Goal: Find specific page/section: Find specific page/section

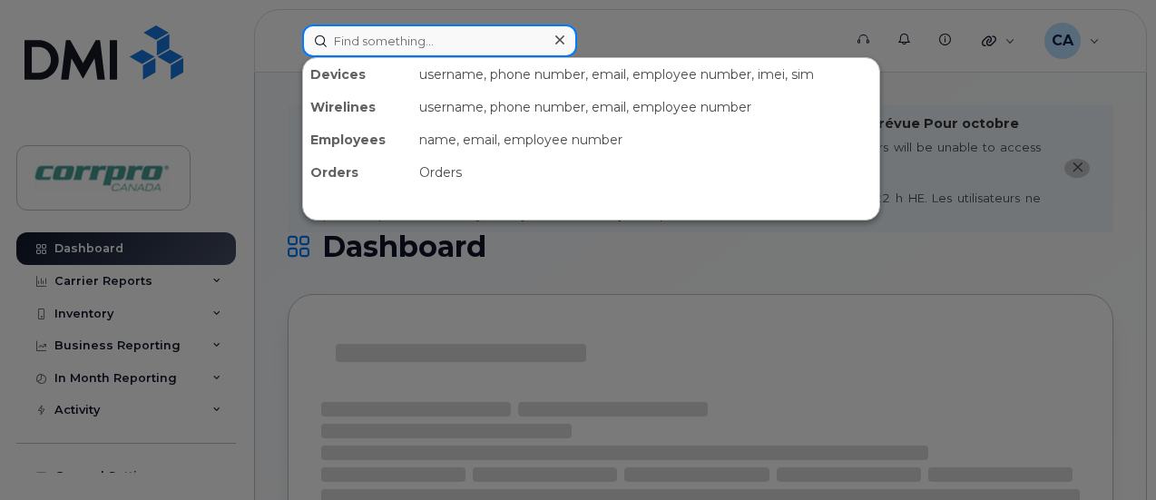
click at [414, 41] on input at bounding box center [439, 40] width 275 height 33
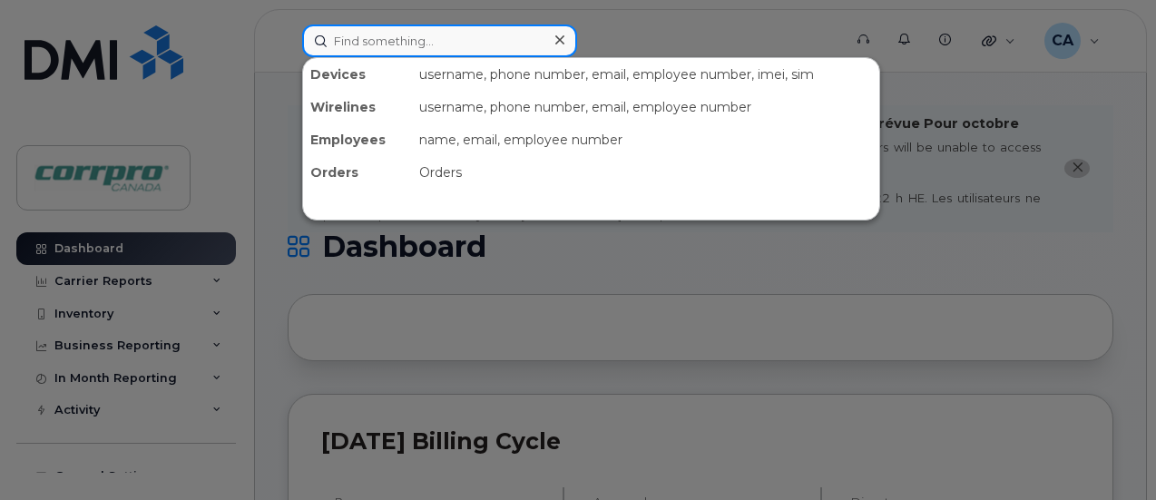
paste input "Doing a lot of editing on PDFs"
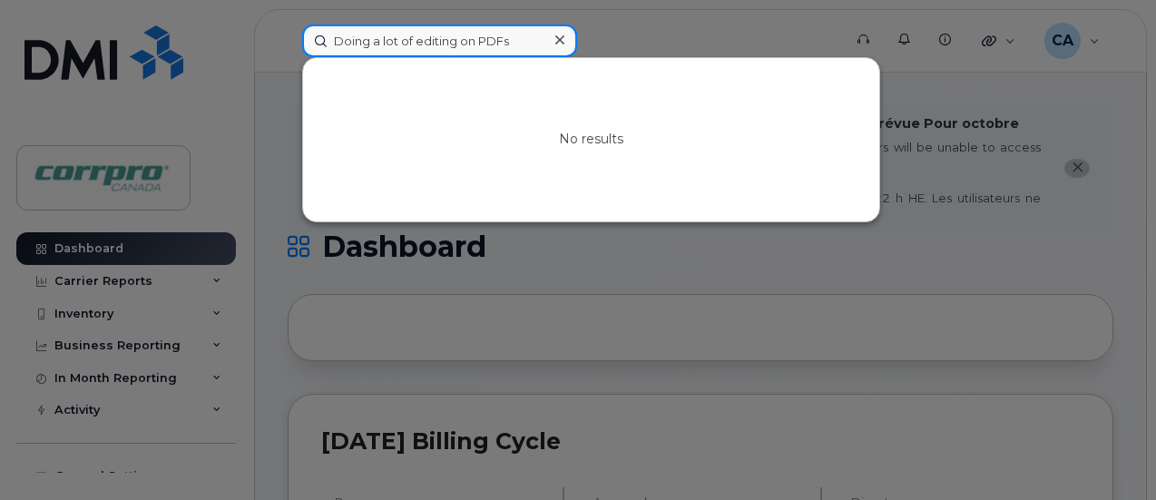
type input "Doing a lot of editing on PDFs"
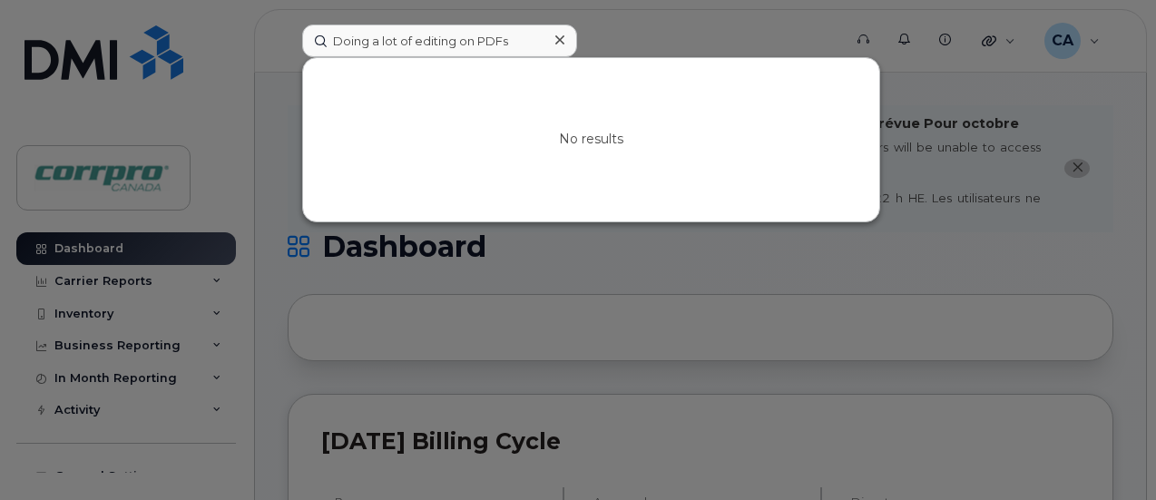
click at [561, 42] on icon at bounding box center [559, 39] width 9 height 9
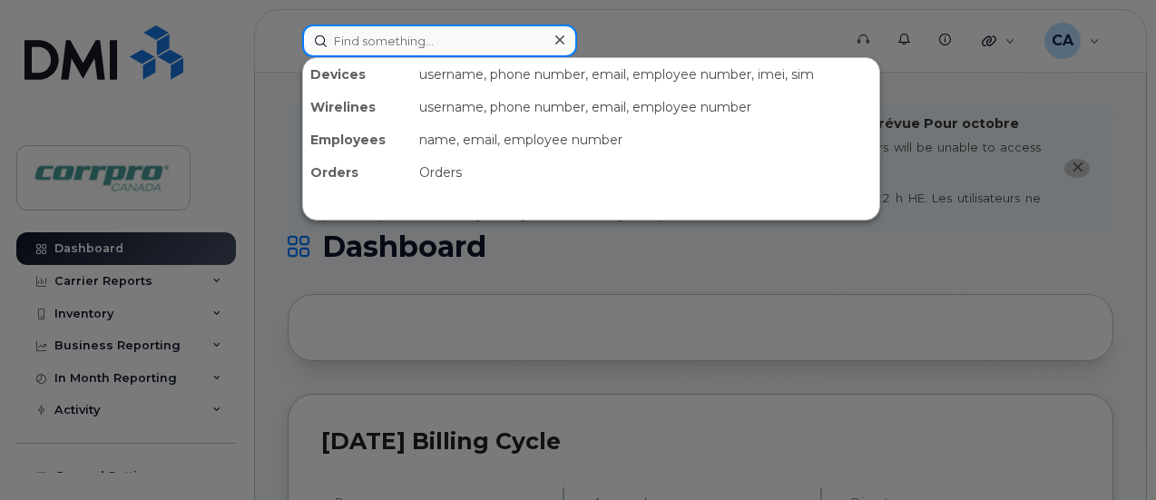
click at [499, 44] on input at bounding box center [439, 40] width 275 height 33
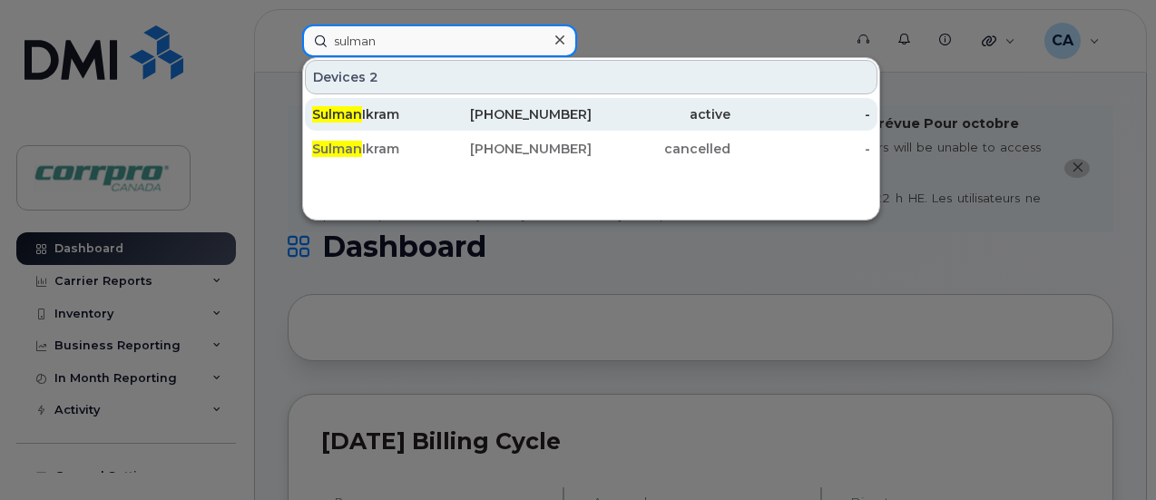
type input "sulman"
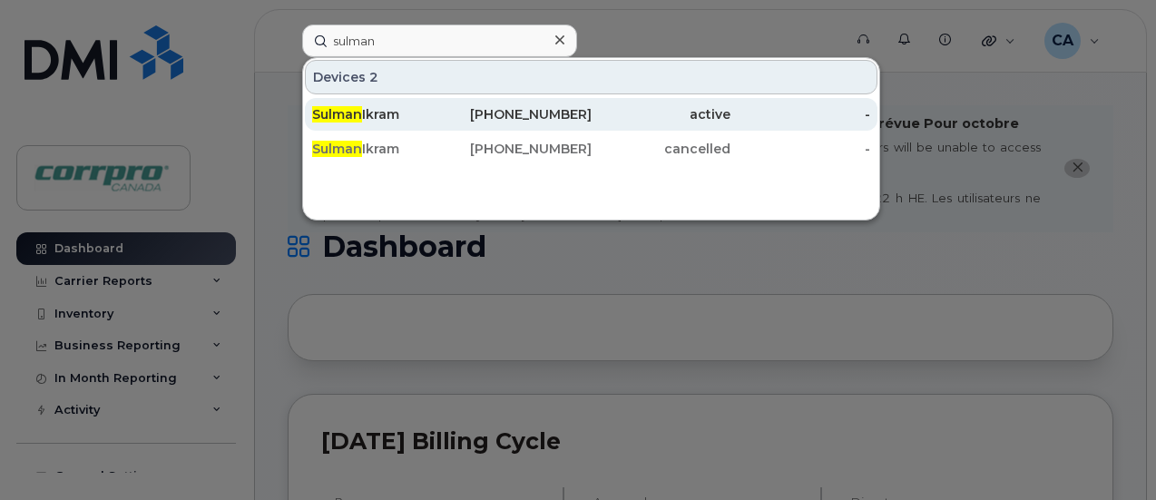
click at [385, 121] on div "Sulman Ikram" at bounding box center [382, 114] width 140 height 18
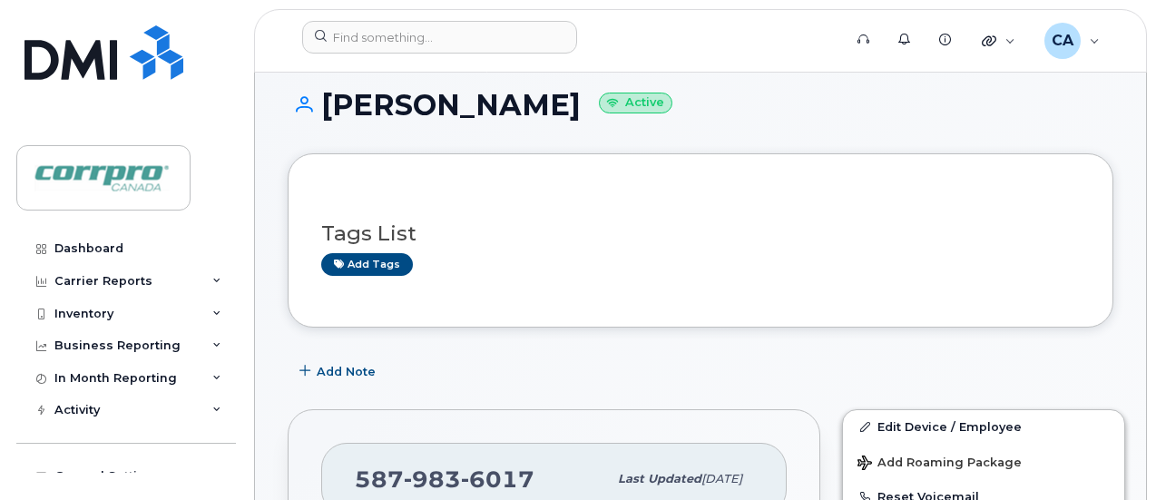
scroll to position [181, 0]
